Goal: Information Seeking & Learning: Learn about a topic

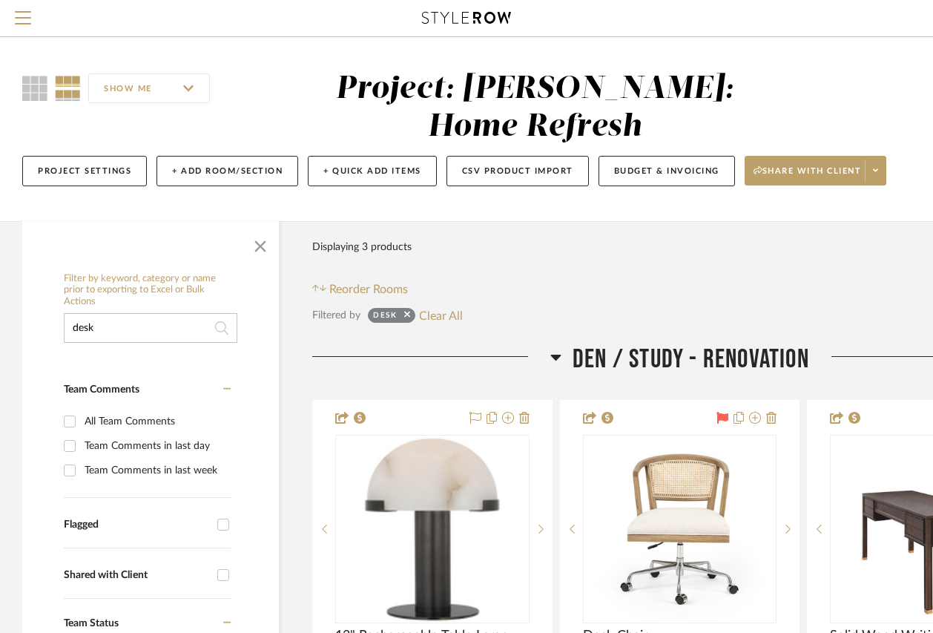
drag, startPoint x: 119, startPoint y: 290, endPoint x: 26, endPoint y: 299, distance: 93.9
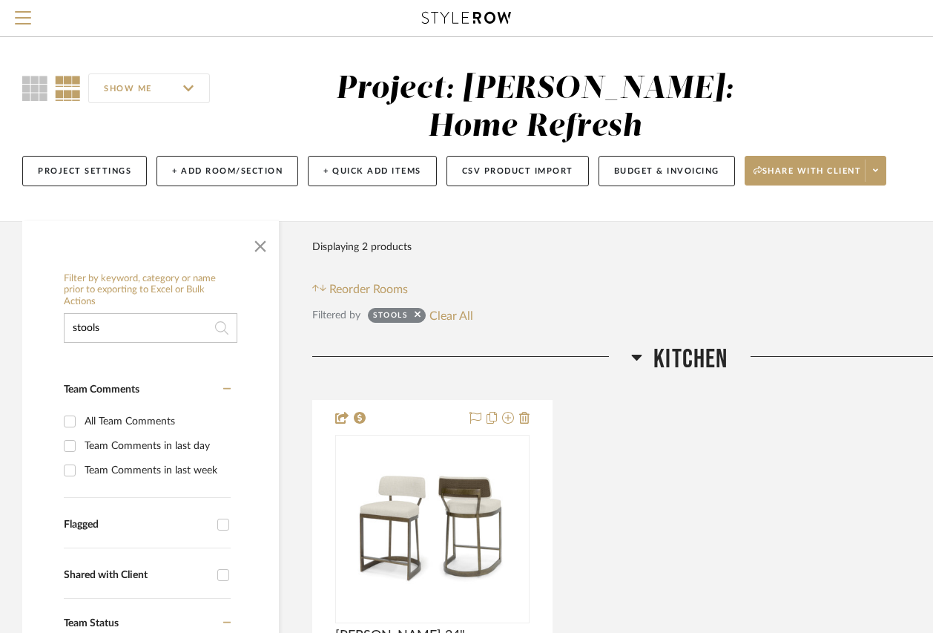
drag, startPoint x: 106, startPoint y: 289, endPoint x: 16, endPoint y: 285, distance: 90.6
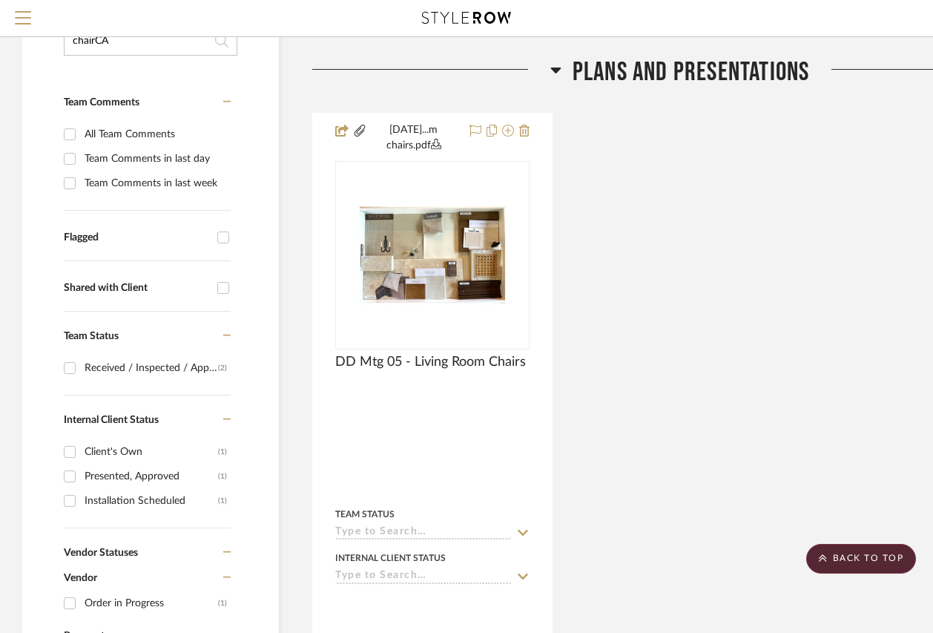
scroll to position [284, 0]
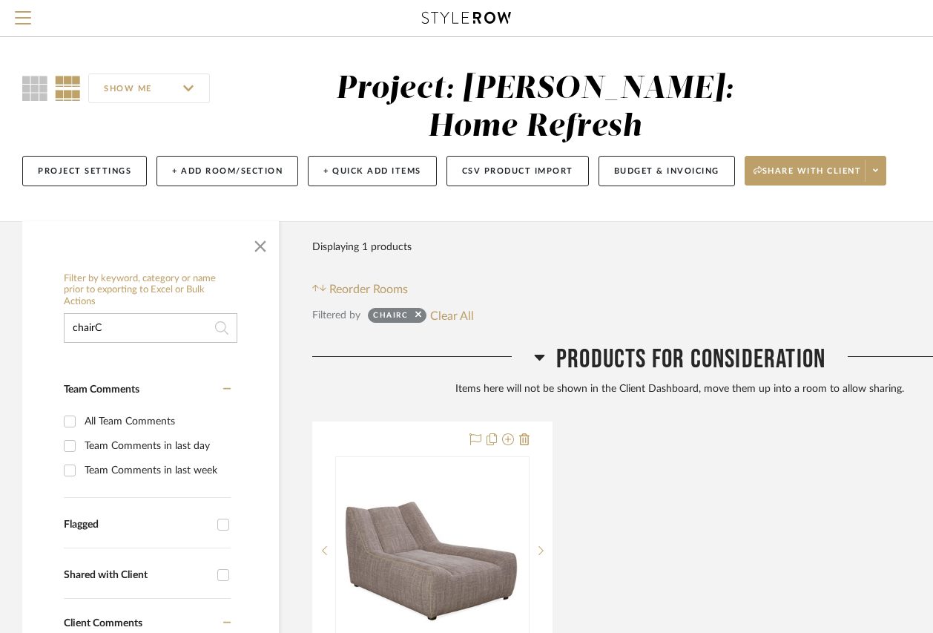
drag, startPoint x: 66, startPoint y: 290, endPoint x: 22, endPoint y: 274, distance: 47.2
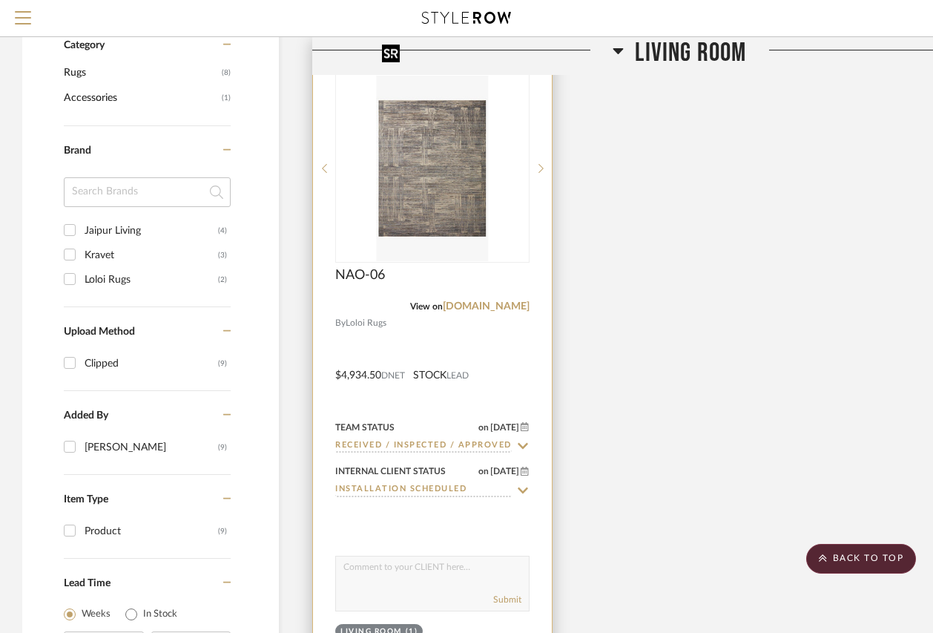
scroll to position [1039, 0]
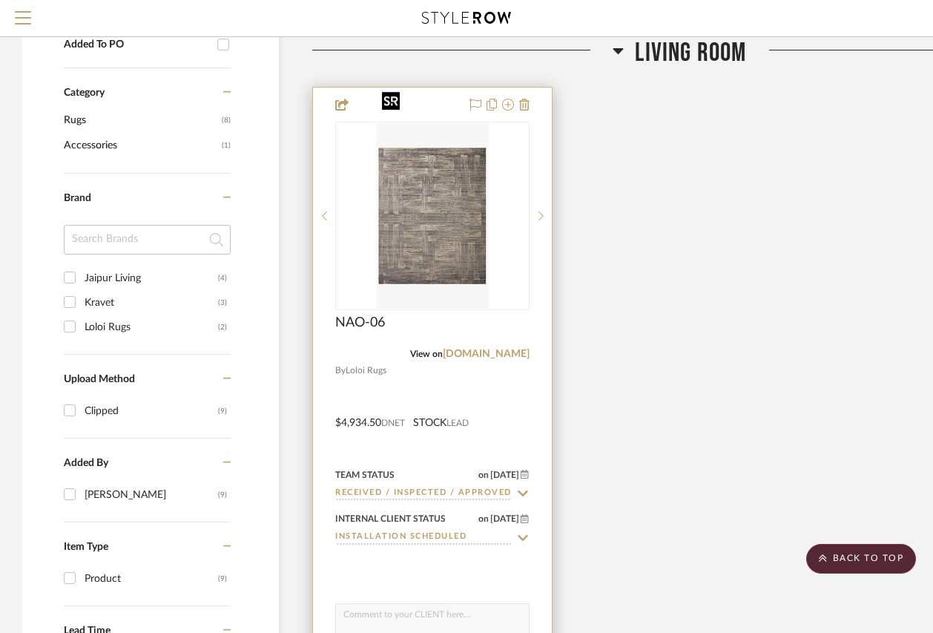
click at [430, 136] on img "0" at bounding box center [432, 215] width 112 height 185
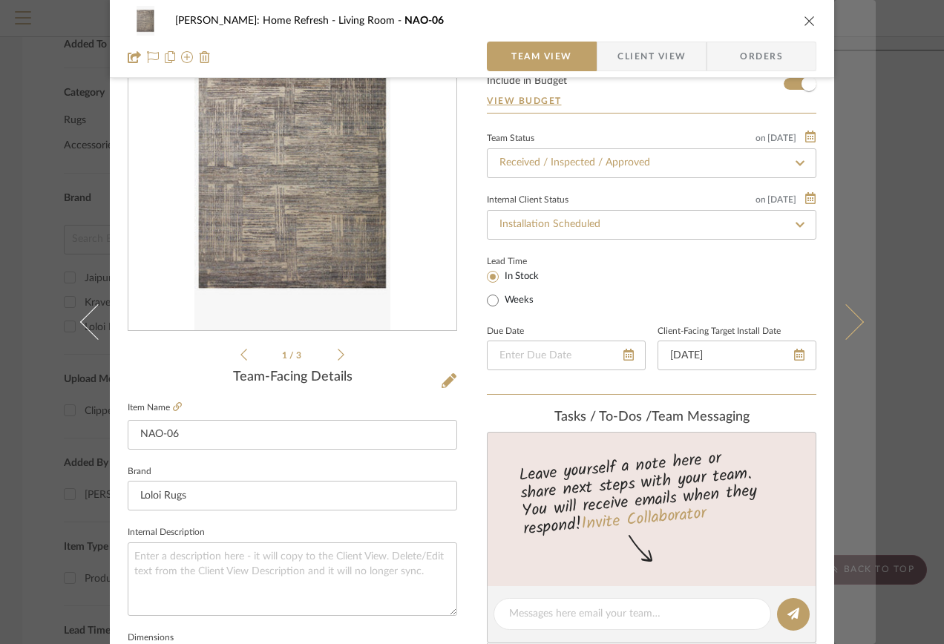
scroll to position [74, 0]
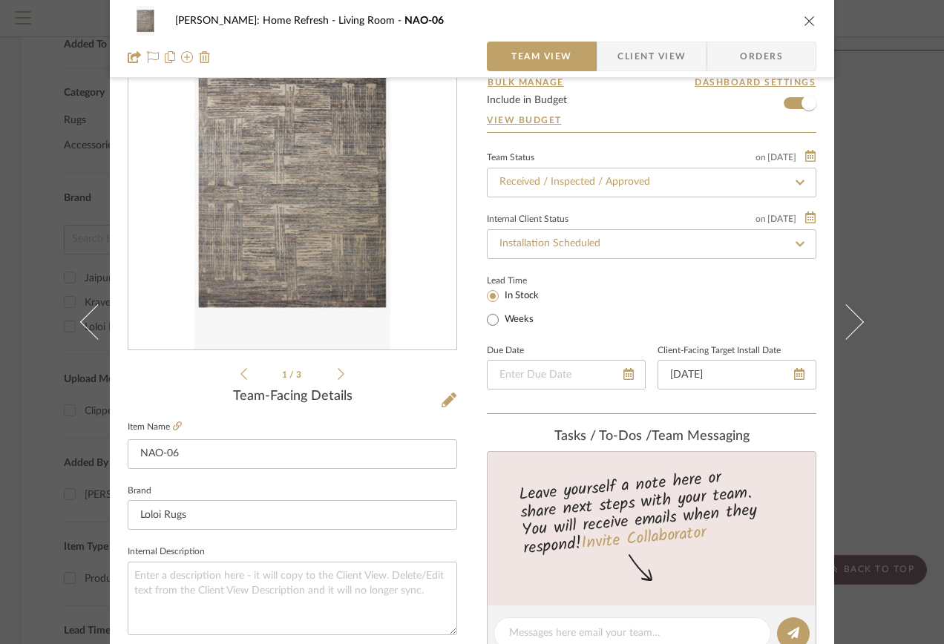
click at [878, 160] on div "[PERSON_NAME]: Home Refresh Living Room NAO-06 Team View Client View Orders 1 /…" at bounding box center [472, 322] width 944 height 644
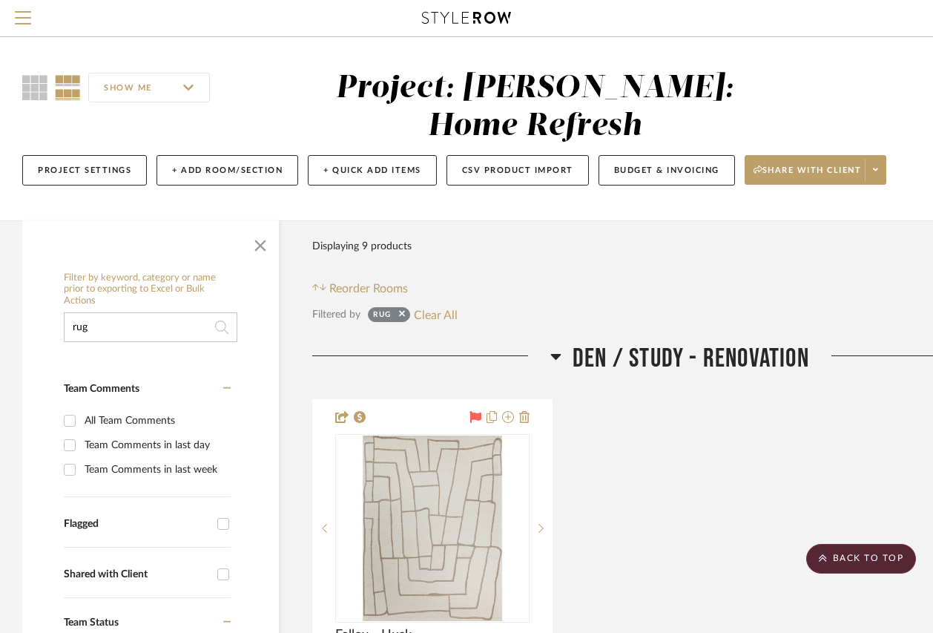
scroll to position [0, 0]
drag, startPoint x: 162, startPoint y: 282, endPoint x: -48, endPoint y: 293, distance: 211.0
click at [0, 293] on html "Search by brands, products, categories, colors, or styles Hello, [PERSON_NAME] …" at bounding box center [466, 316] width 933 height 633
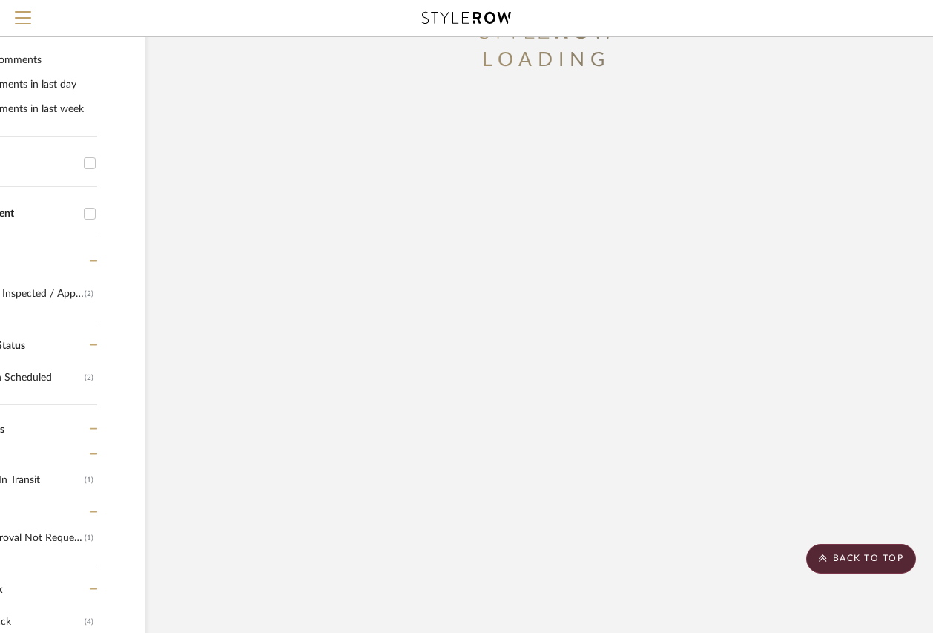
scroll to position [284, 134]
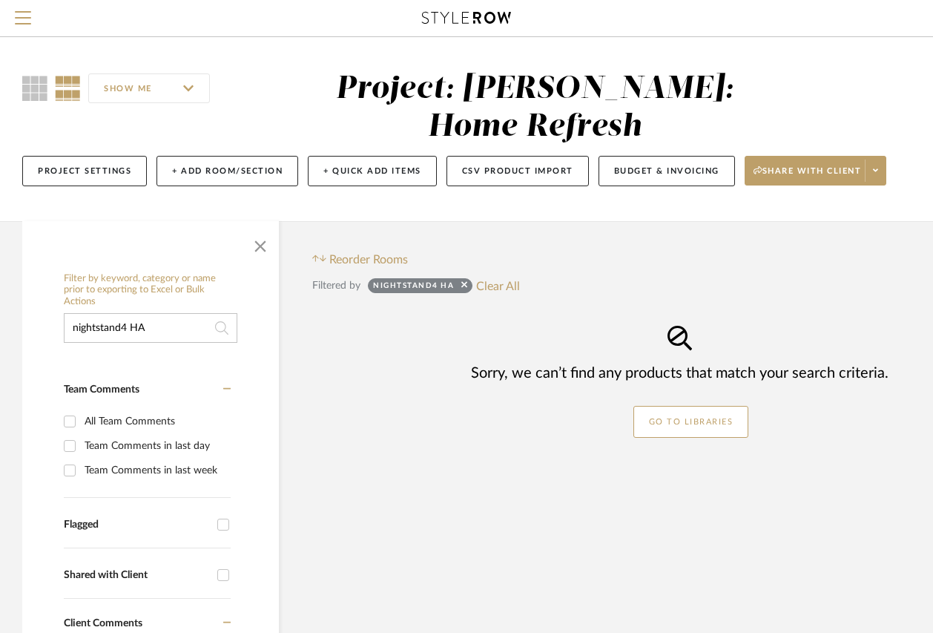
drag, startPoint x: 157, startPoint y: 284, endPoint x: -30, endPoint y: 279, distance: 187.0
click at [0, 279] on html "Search by brands, products, categories, colors, or styles Hello, [PERSON_NAME] …" at bounding box center [466, 316] width 933 height 633
type input "rug"
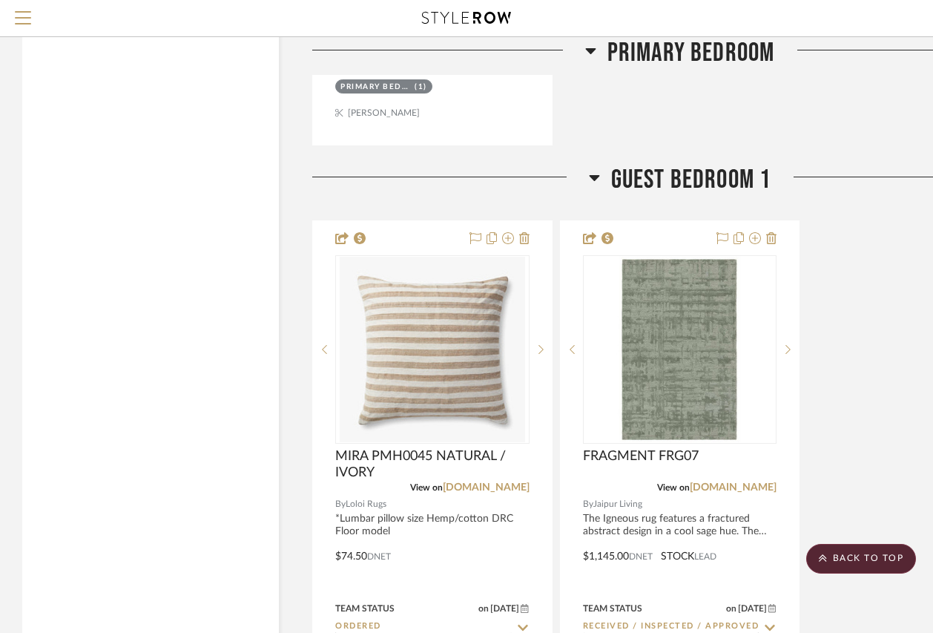
scroll to position [2374, 0]
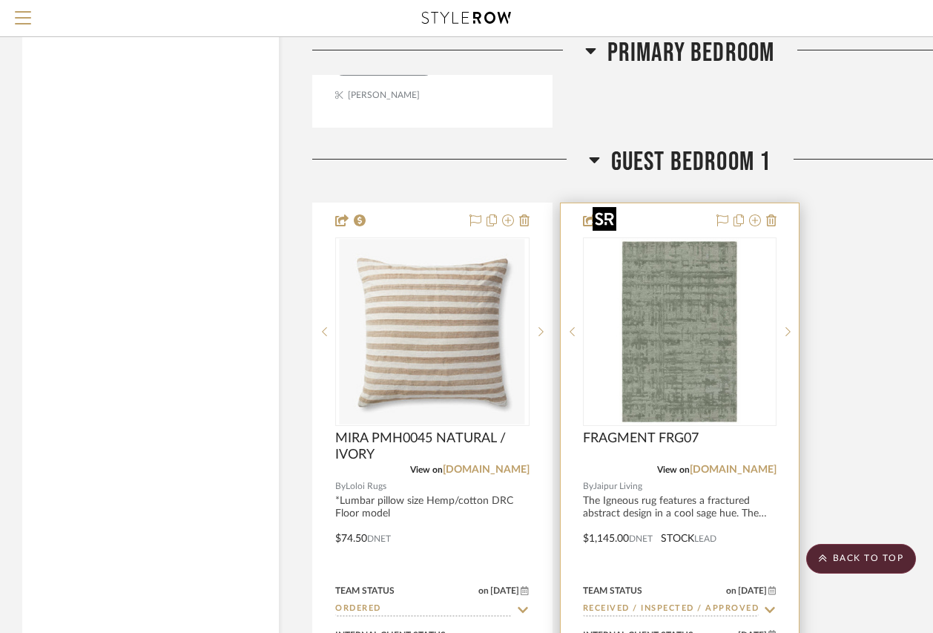
click at [0, 0] on img at bounding box center [0, 0] width 0 height 0
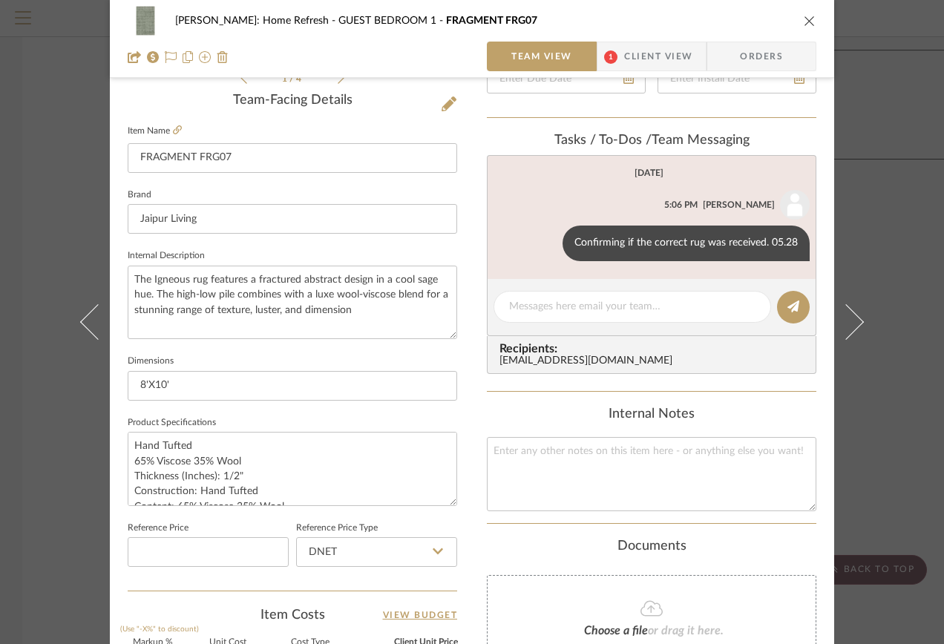
scroll to position [371, 0]
click at [804, 19] on icon "close" at bounding box center [809, 21] width 12 height 12
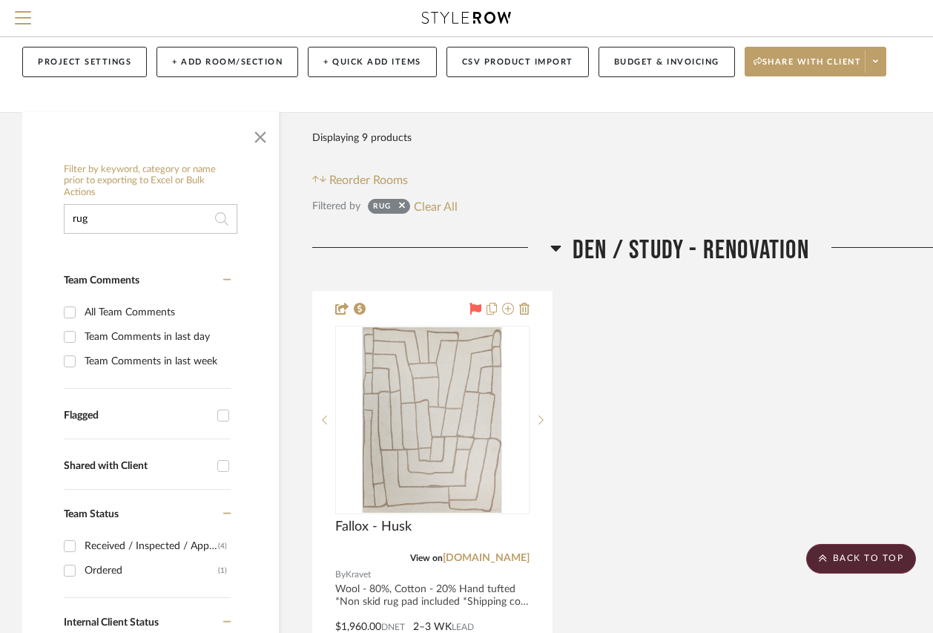
scroll to position [0, 0]
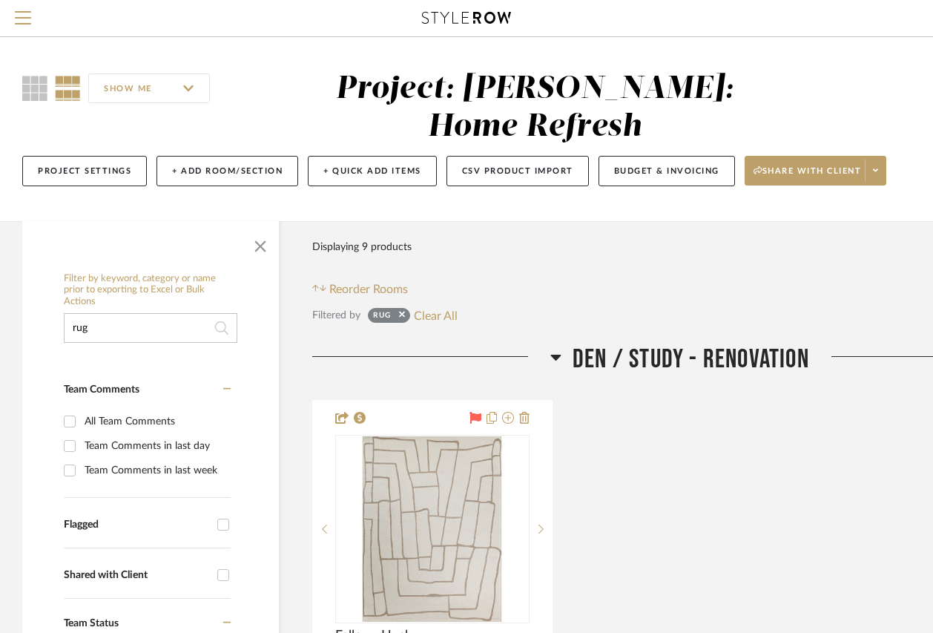
click at [433, 13] on icon at bounding box center [466, 18] width 89 height 12
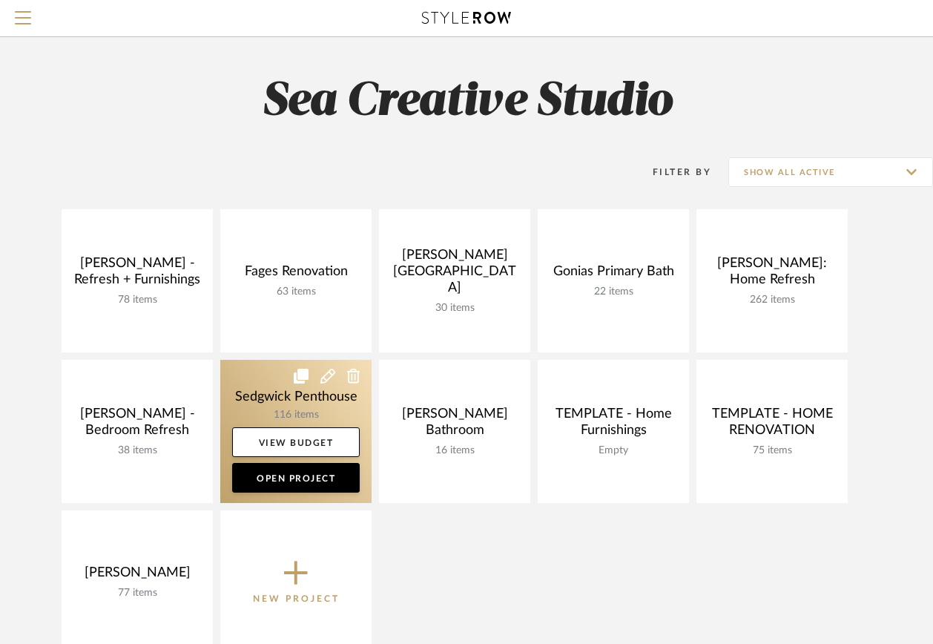
click at [279, 395] on link at bounding box center [295, 431] width 151 height 143
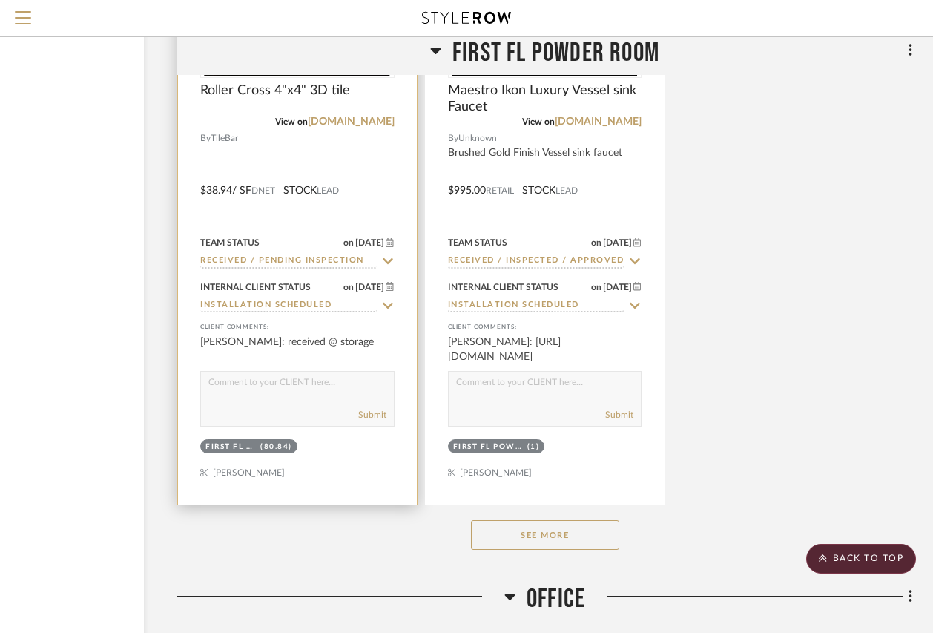
scroll to position [4896, 135]
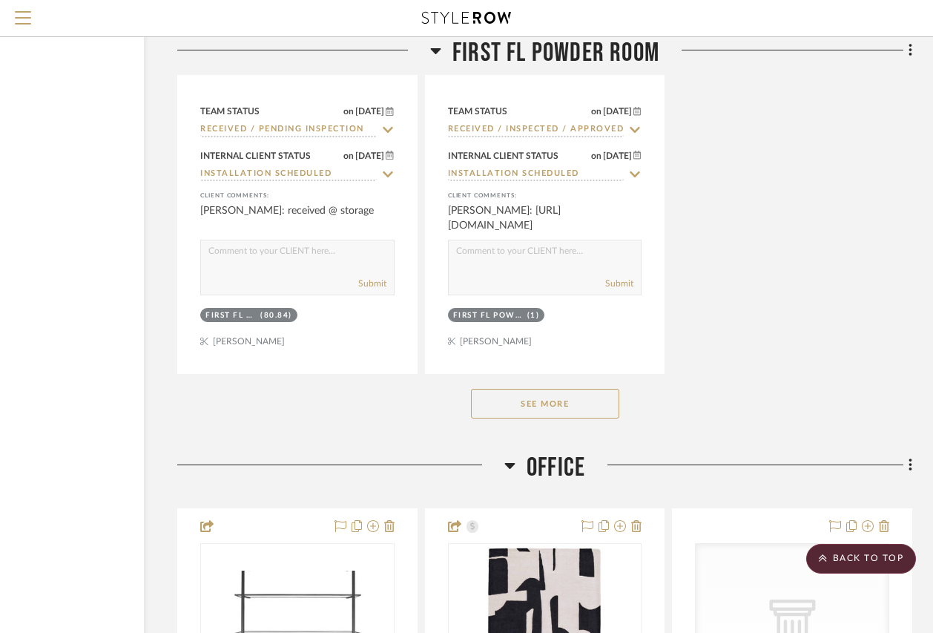
click at [566, 406] on button "See More" at bounding box center [545, 404] width 148 height 30
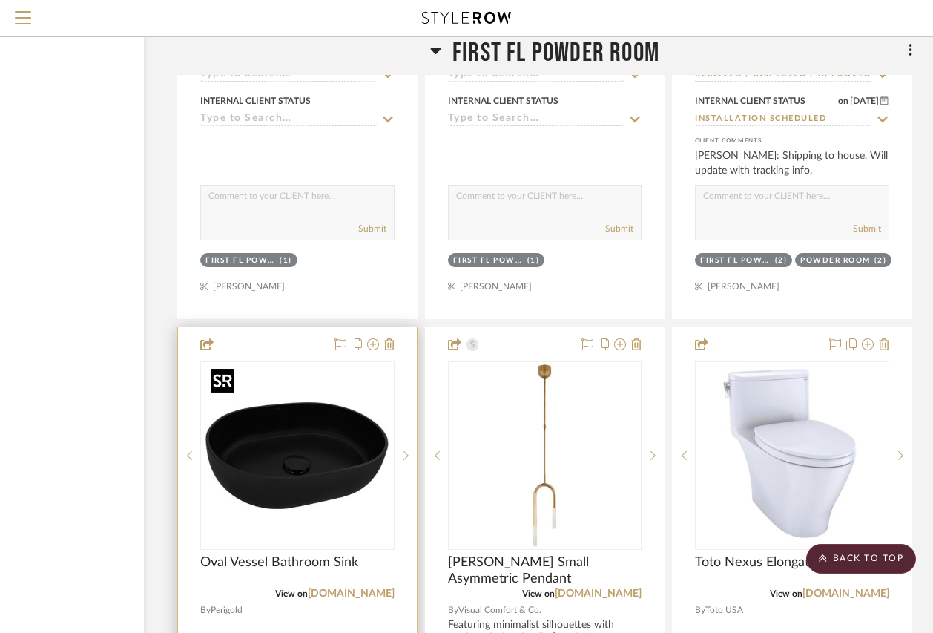
click at [297, 453] on img "0" at bounding box center [297, 455] width 185 height 185
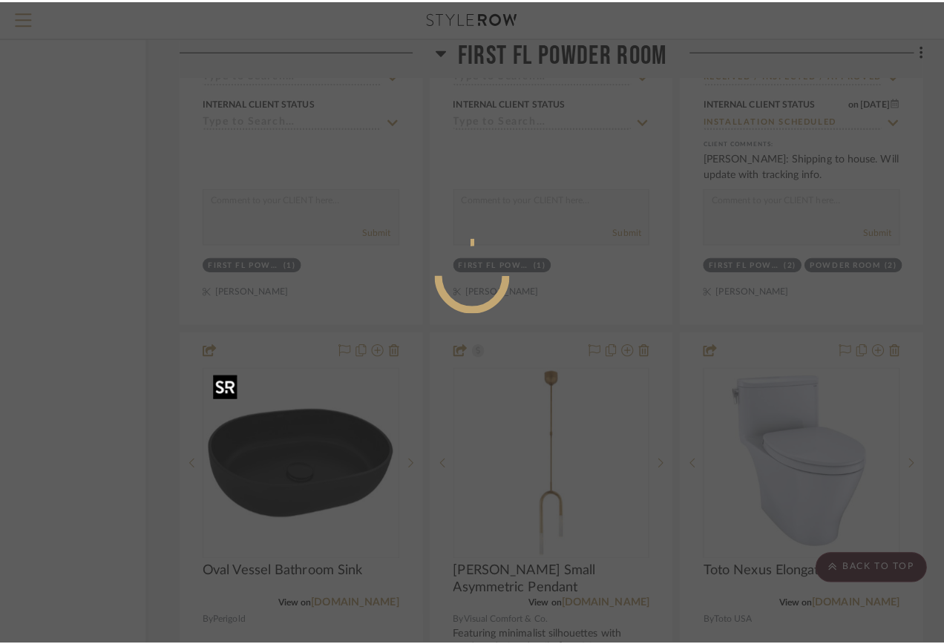
scroll to position [0, 0]
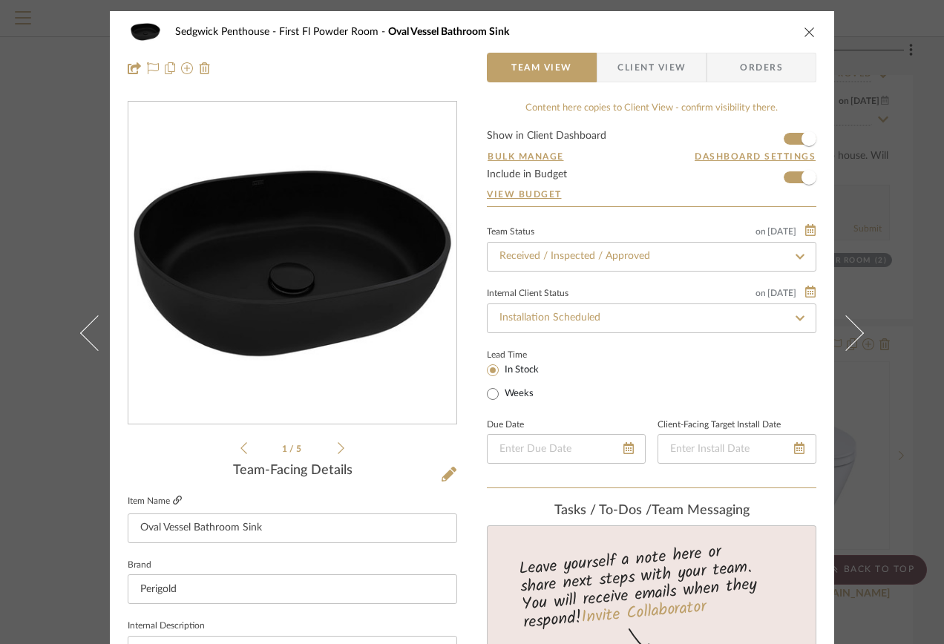
click at [173, 501] on icon at bounding box center [177, 500] width 9 height 9
